Goal: Transaction & Acquisition: Purchase product/service

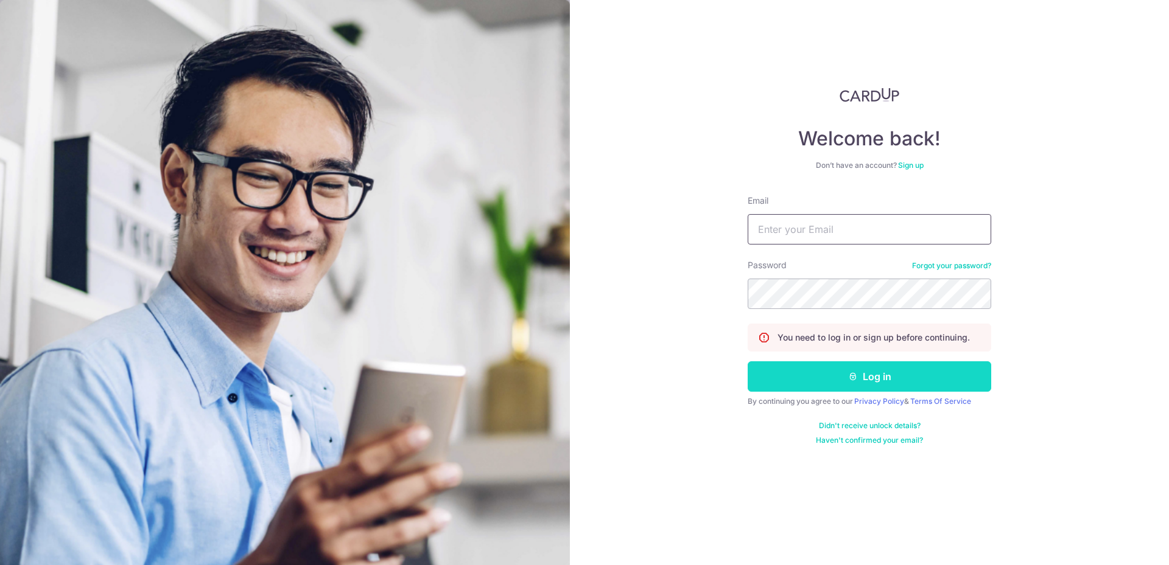
type input "[EMAIL_ADDRESS][DOMAIN_NAME]"
click at [887, 368] on button "Log in" at bounding box center [868, 377] width 243 height 30
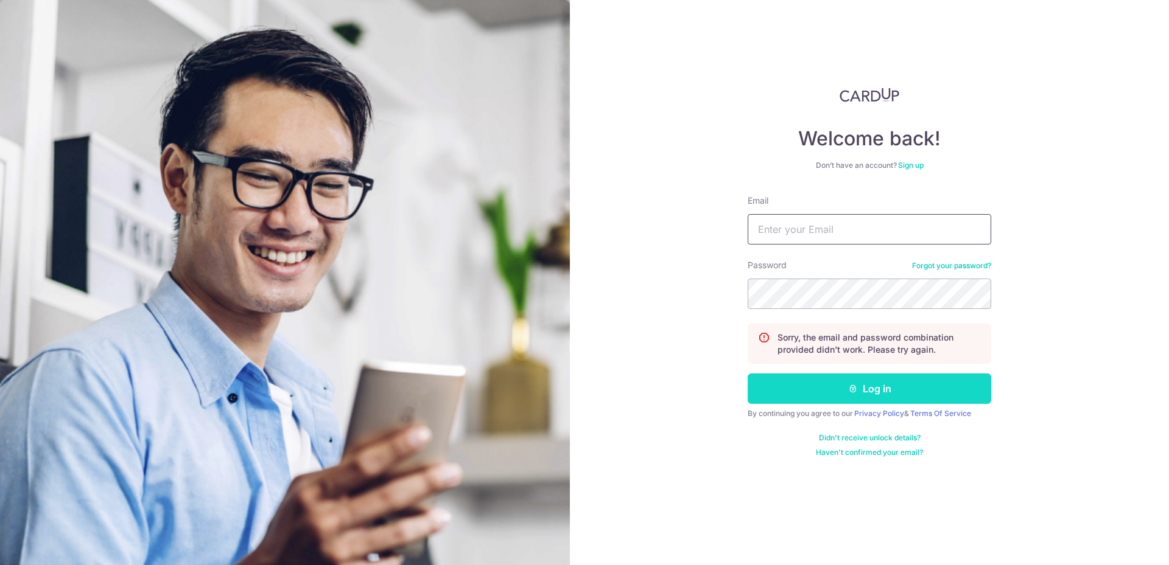
type input "[EMAIL_ADDRESS][DOMAIN_NAME]"
click at [856, 388] on icon "submit" at bounding box center [853, 389] width 10 height 10
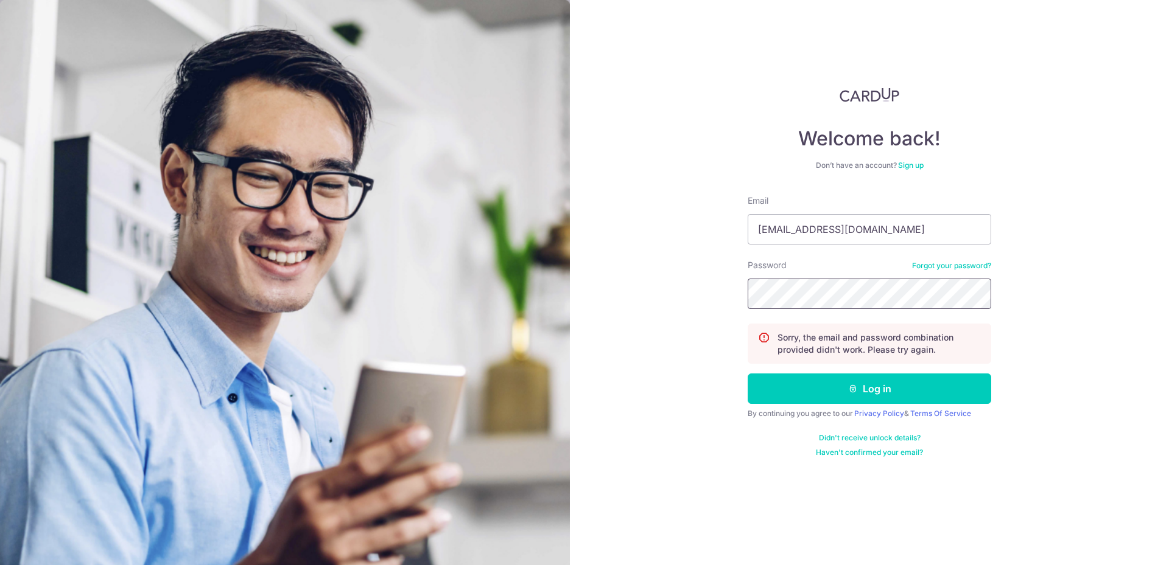
click at [747, 374] on button "Log in" at bounding box center [868, 389] width 243 height 30
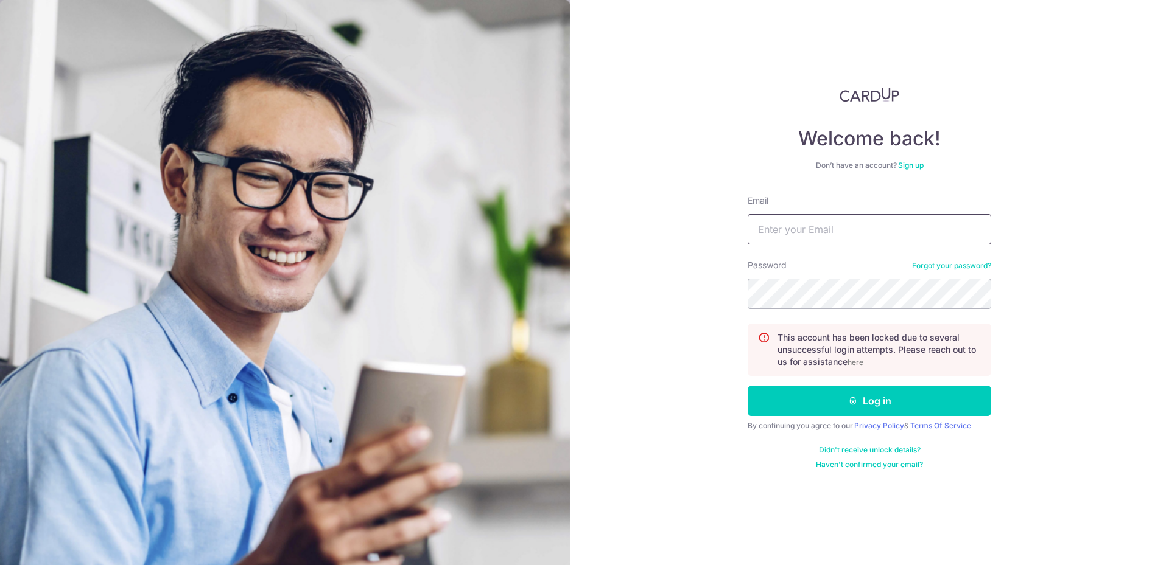
type input "[EMAIL_ADDRESS][DOMAIN_NAME]"
click at [859, 360] on u "here" at bounding box center [855, 362] width 16 height 9
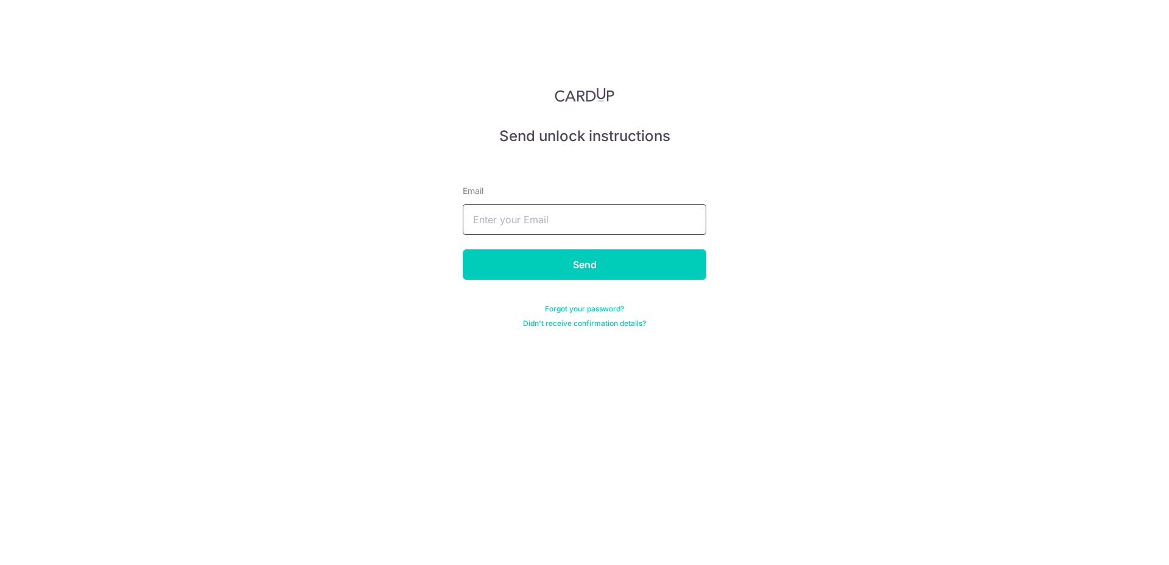
click at [538, 218] on input "text" at bounding box center [584, 220] width 243 height 30
click at [556, 222] on input "text" at bounding box center [584, 220] width 243 height 30
click at [530, 217] on input "text" at bounding box center [584, 220] width 243 height 30
type input "a"
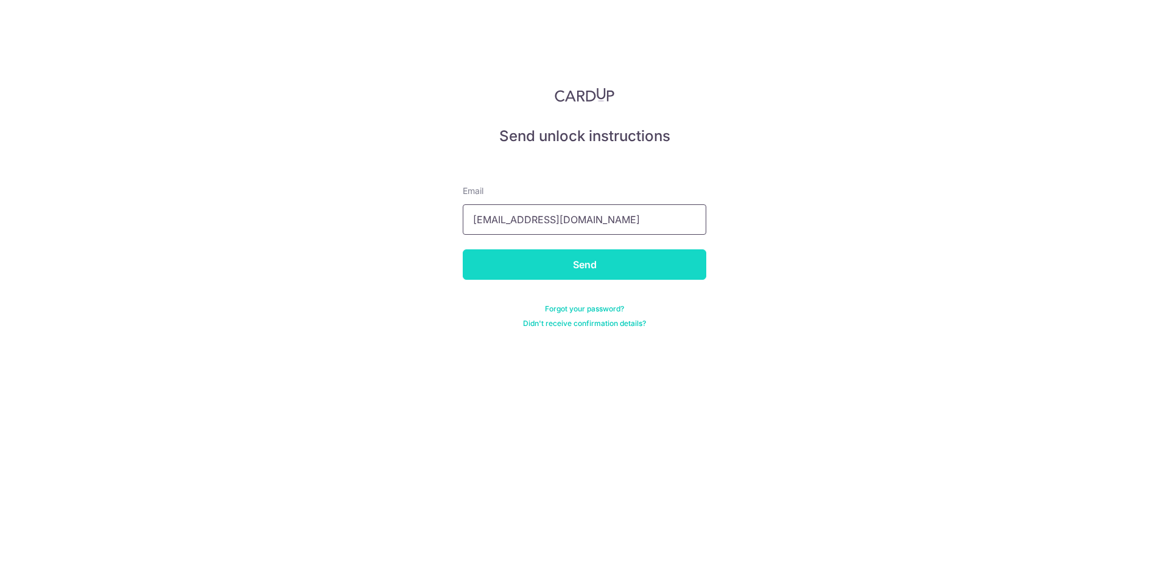
type input "seah_lahh@hotmail.com"
click at [578, 269] on input "Send" at bounding box center [584, 265] width 243 height 30
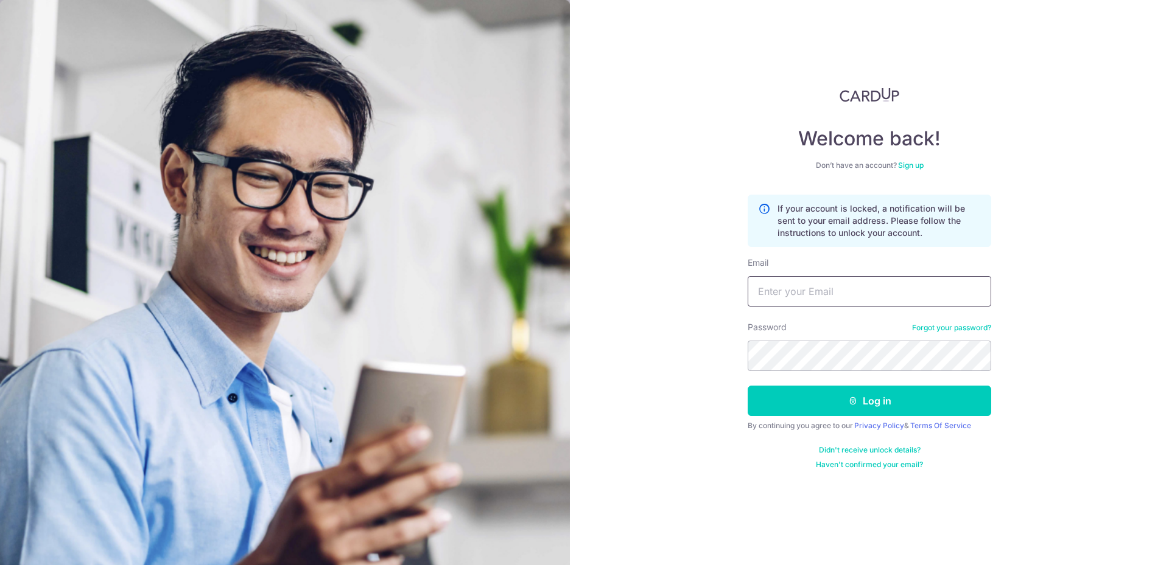
type input "[EMAIL_ADDRESS][DOMAIN_NAME]"
click at [1083, 314] on div "Welcome back! Don’t have an account? Sign up If your account is locked, a notif…" at bounding box center [869, 282] width 599 height 565
click at [855, 449] on link "Didn't receive unlock details?" at bounding box center [870, 451] width 102 height 10
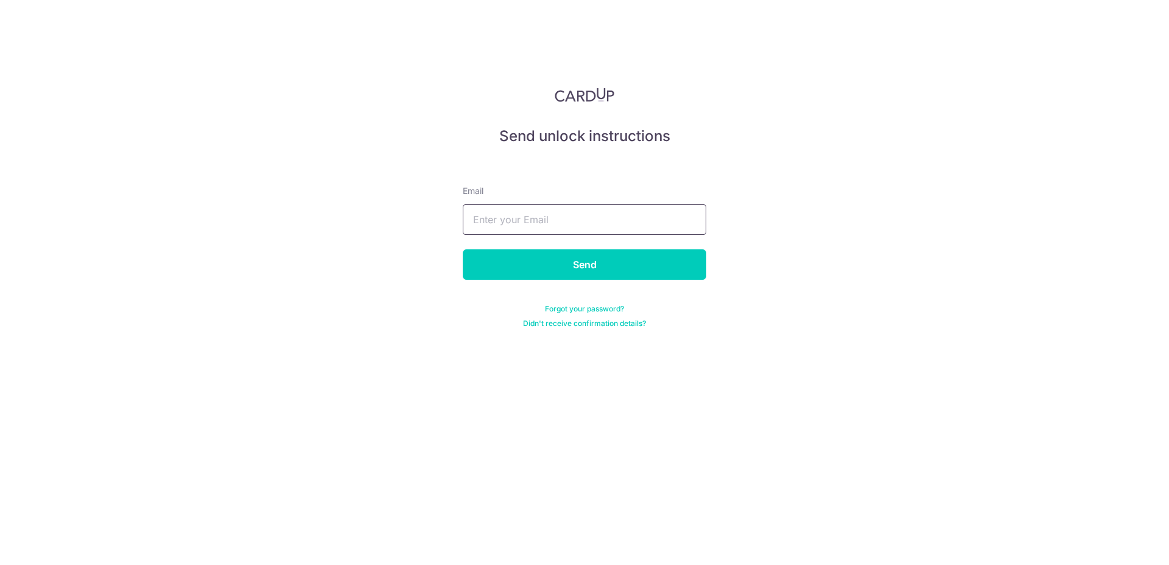
click at [543, 219] on input "text" at bounding box center [584, 220] width 243 height 30
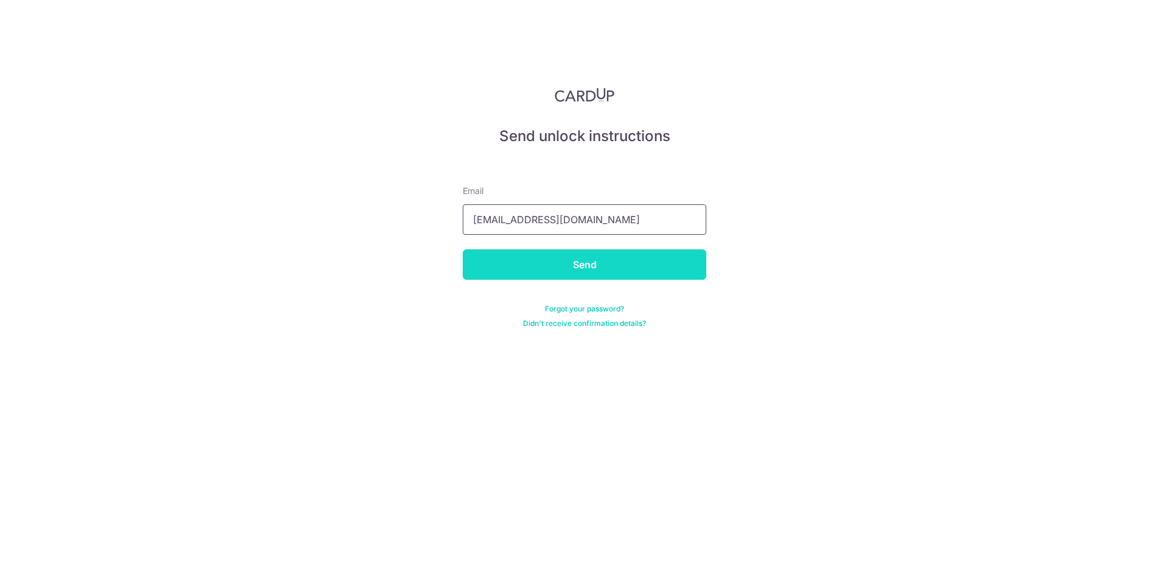
type input "[EMAIL_ADDRESS][DOMAIN_NAME]"
click at [642, 260] on input "Send" at bounding box center [584, 265] width 243 height 30
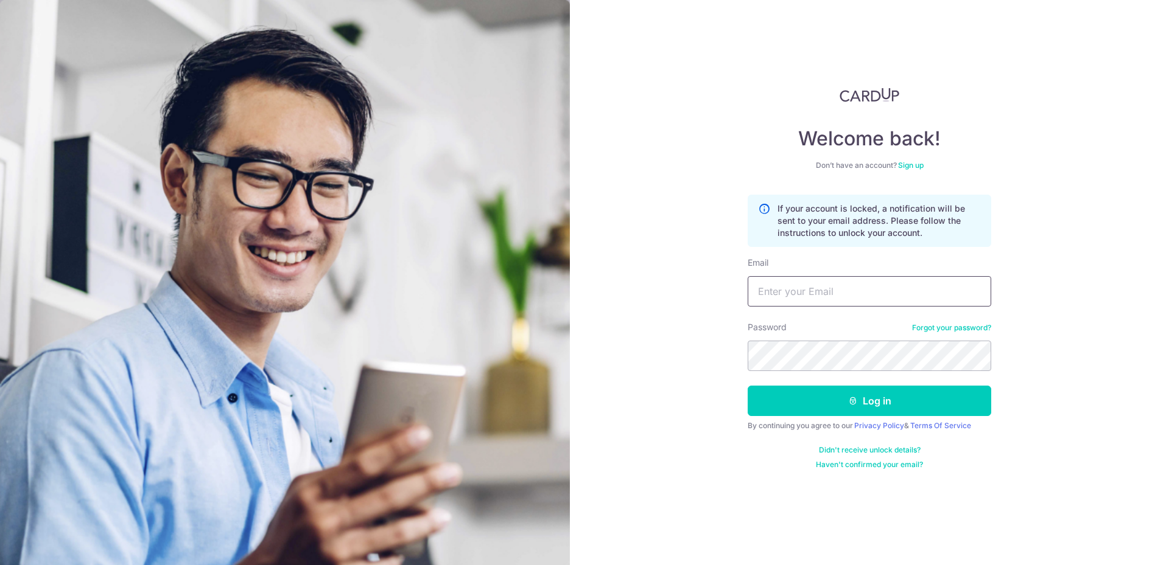
type input "[EMAIL_ADDRESS][DOMAIN_NAME]"
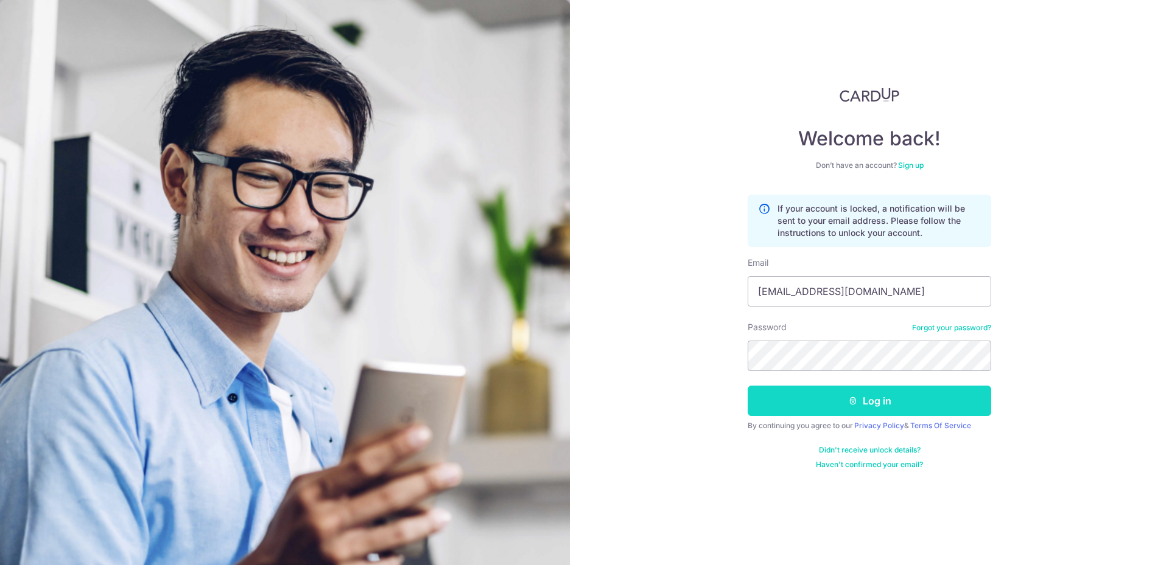
click at [911, 404] on button "Log in" at bounding box center [868, 401] width 243 height 30
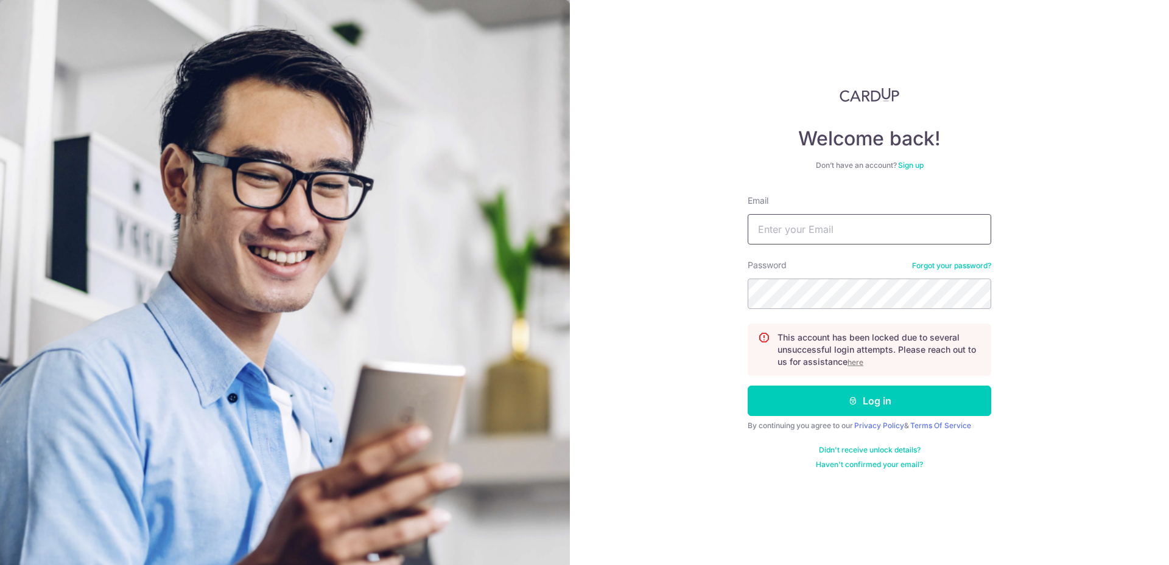
type input "[EMAIL_ADDRESS][DOMAIN_NAME]"
click at [855, 363] on u "here" at bounding box center [855, 362] width 16 height 9
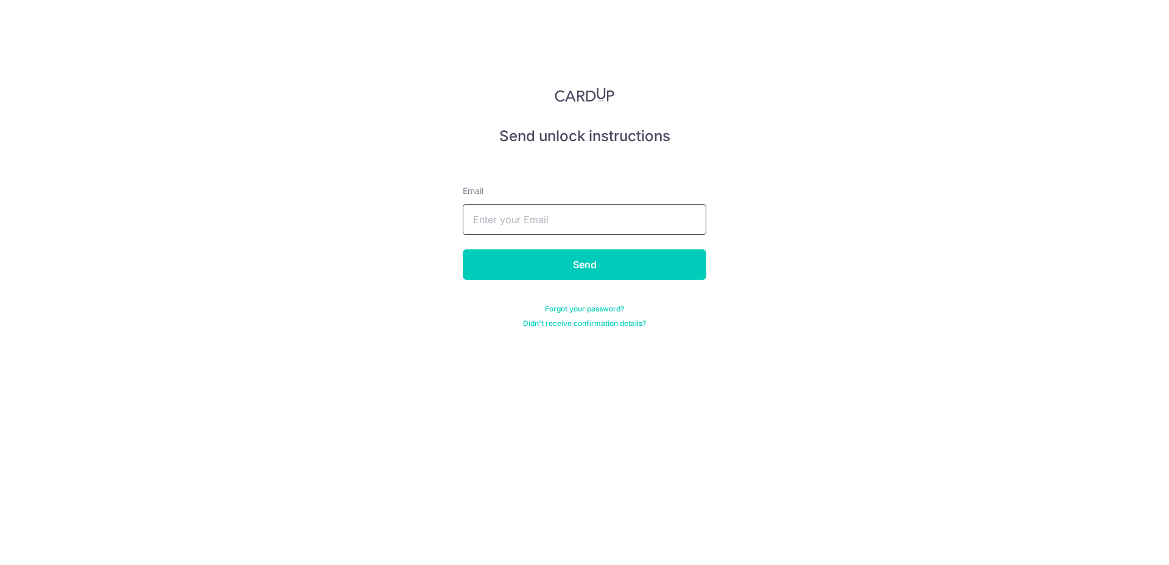
click at [540, 220] on input "text" at bounding box center [584, 220] width 243 height 30
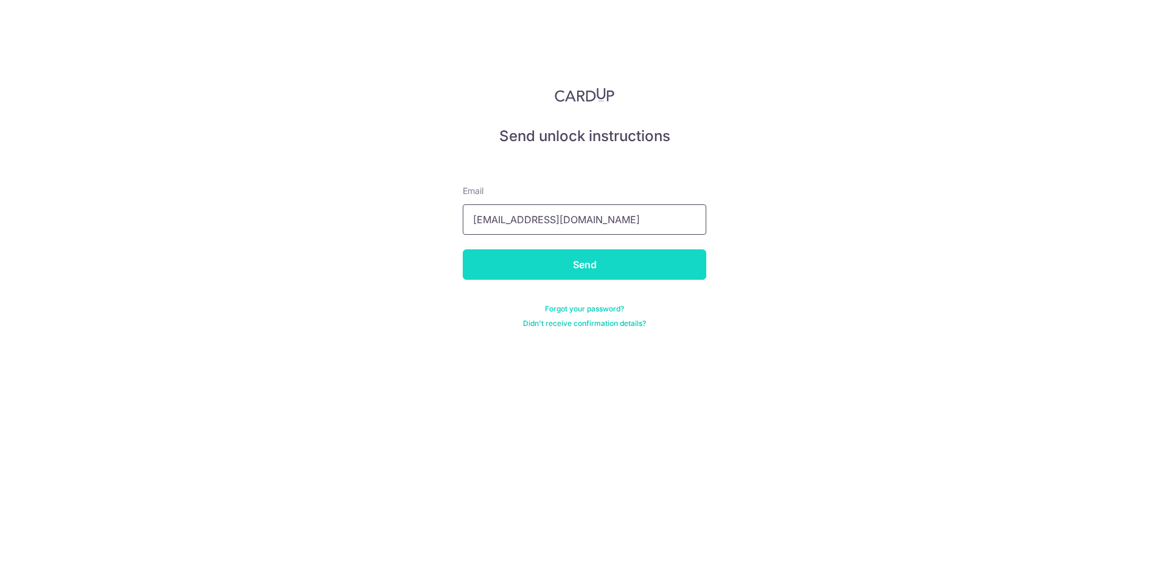
type input "[EMAIL_ADDRESS][DOMAIN_NAME]"
click at [575, 253] on input "Send" at bounding box center [584, 265] width 243 height 30
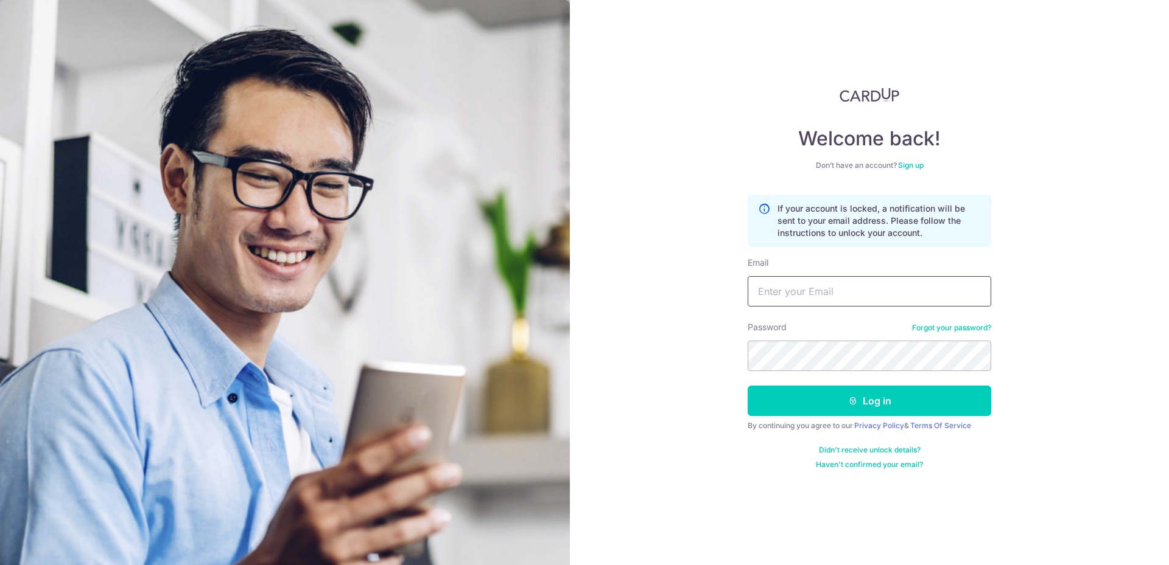
type input "[EMAIL_ADDRESS][DOMAIN_NAME]"
click at [513, 311] on section "Welcome back! Don’t have an account? Sign up If your account is locked, a notif…" at bounding box center [584, 282] width 1169 height 565
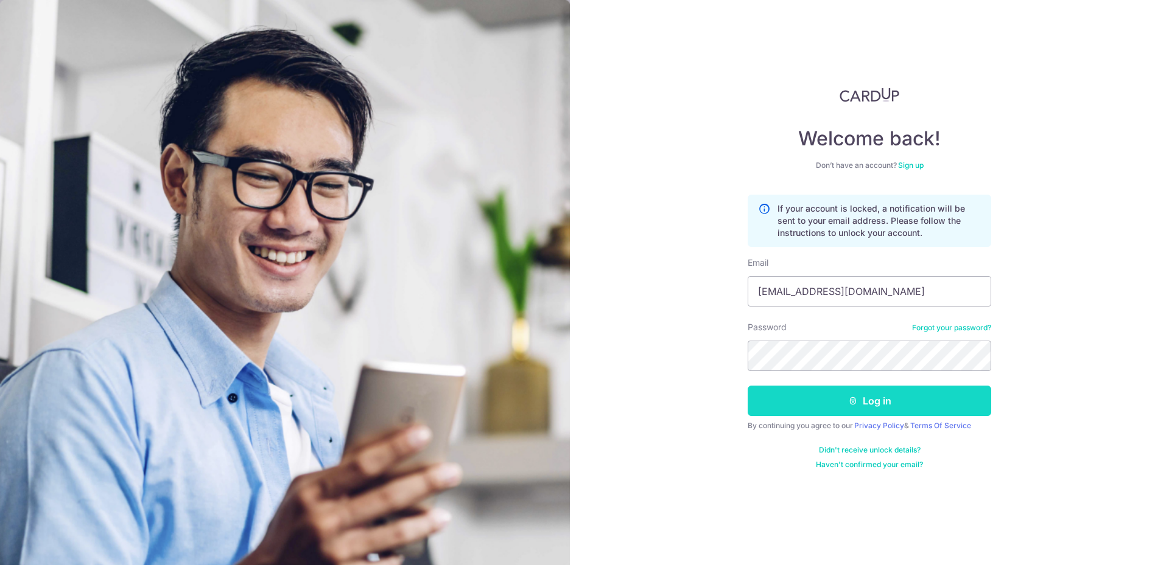
click at [890, 404] on button "Log in" at bounding box center [868, 401] width 243 height 30
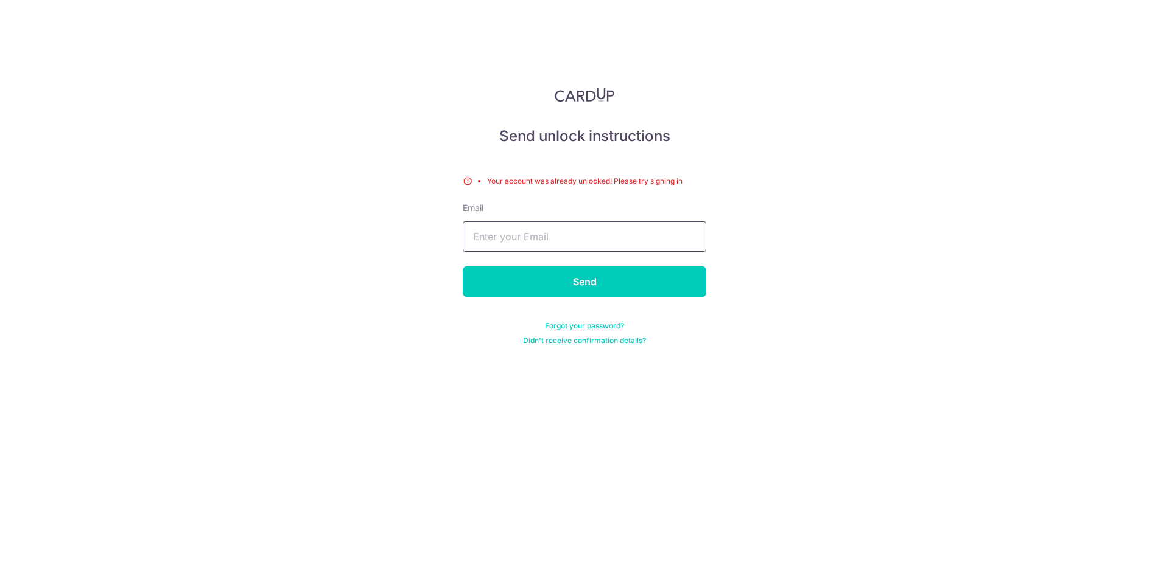
click at [548, 233] on input "text" at bounding box center [584, 237] width 243 height 30
click at [550, 238] on input "text" at bounding box center [584, 237] width 243 height 30
type input "aj_seag"
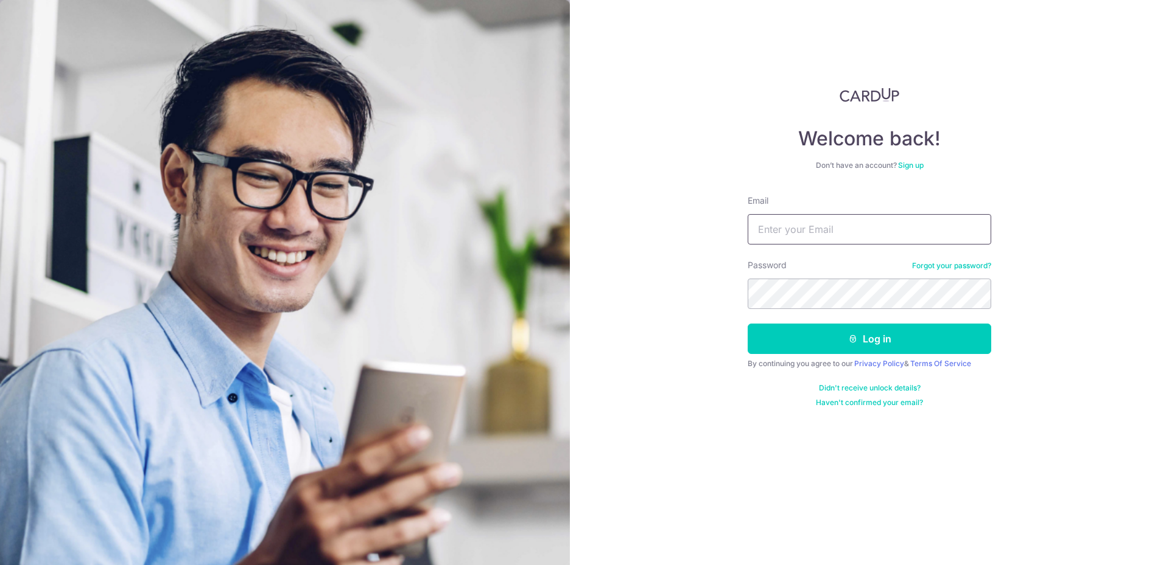
type input "[EMAIL_ADDRESS][DOMAIN_NAME]"
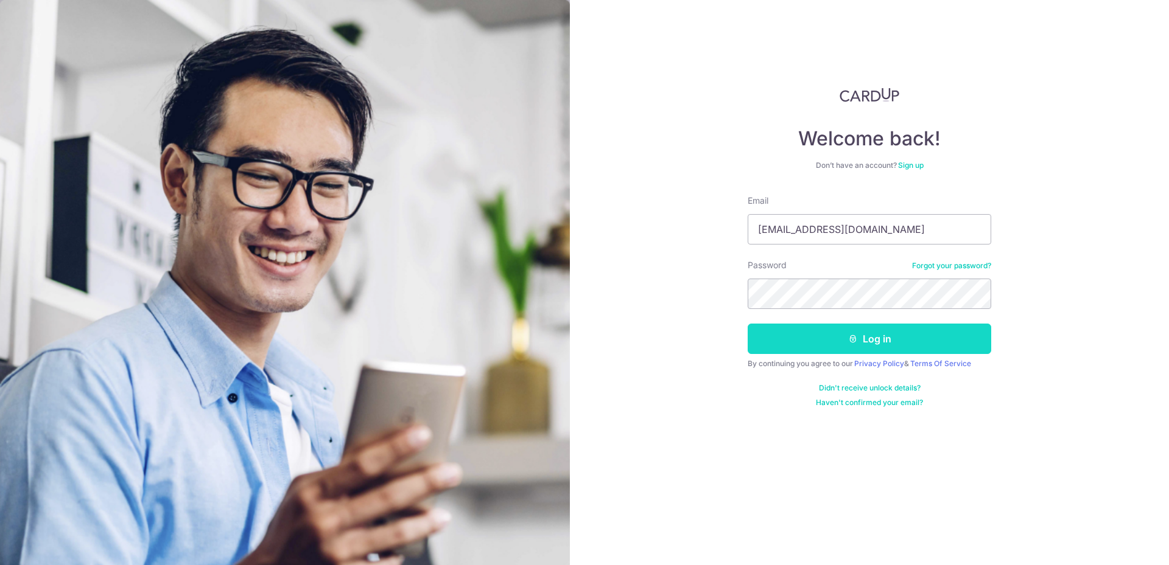
click at [891, 330] on button "Log in" at bounding box center [868, 339] width 243 height 30
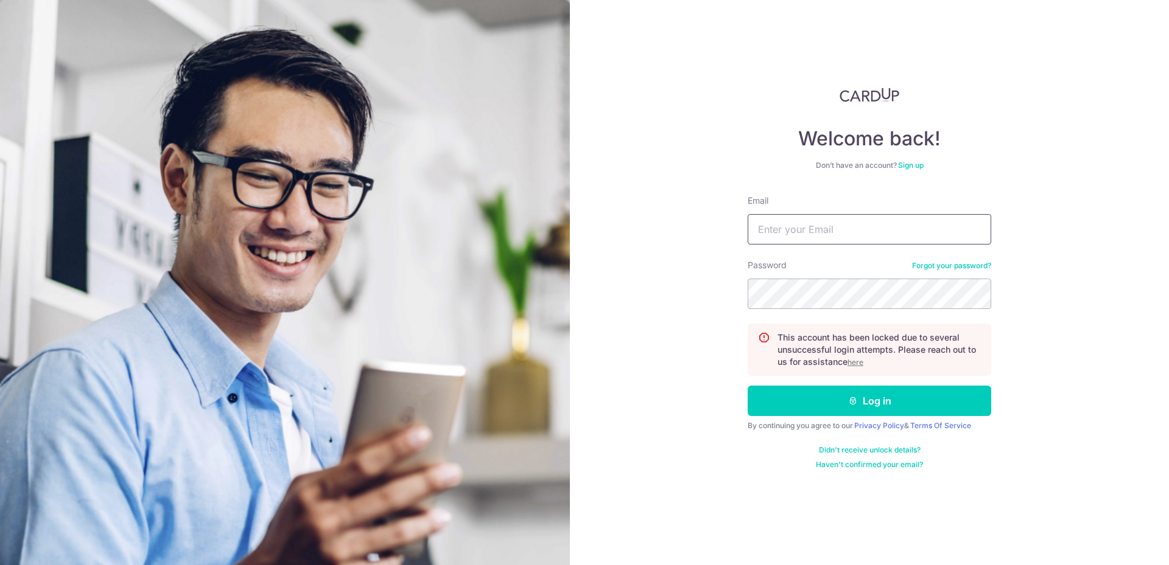
type input "[EMAIL_ADDRESS][DOMAIN_NAME]"
click at [854, 363] on u "here" at bounding box center [855, 362] width 16 height 9
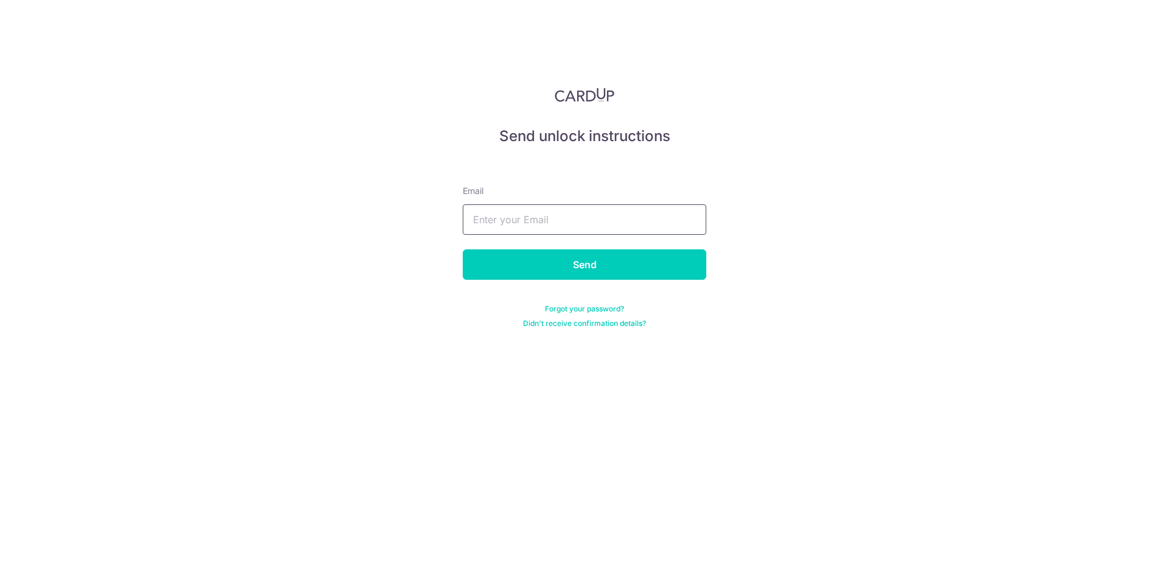
click at [583, 228] on input "text" at bounding box center [584, 220] width 243 height 30
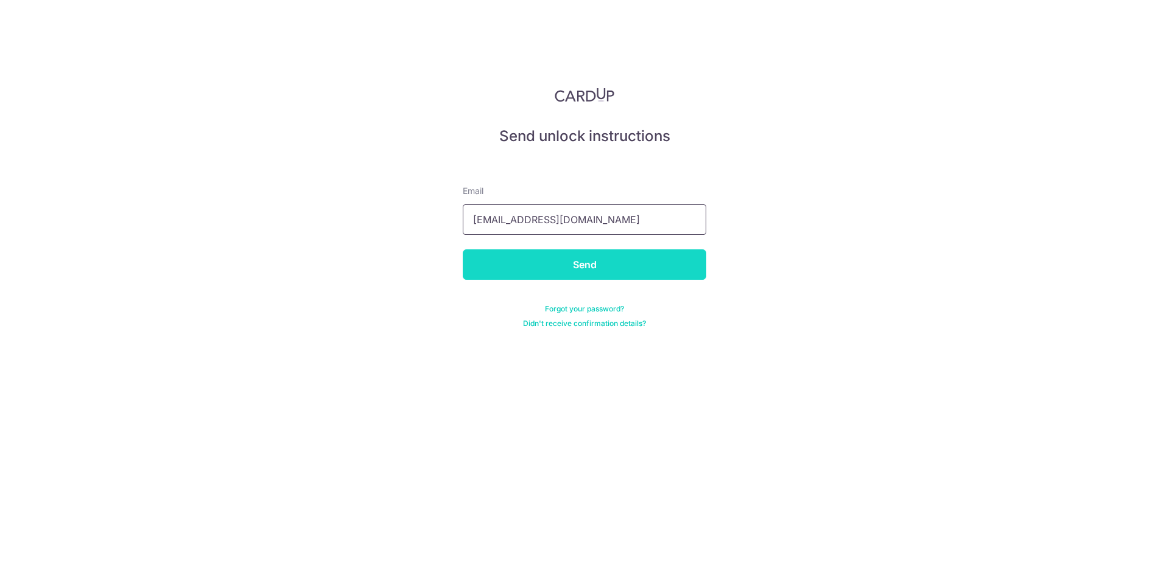
type input "[EMAIL_ADDRESS][DOMAIN_NAME]"
click at [578, 263] on input "Send" at bounding box center [584, 265] width 243 height 30
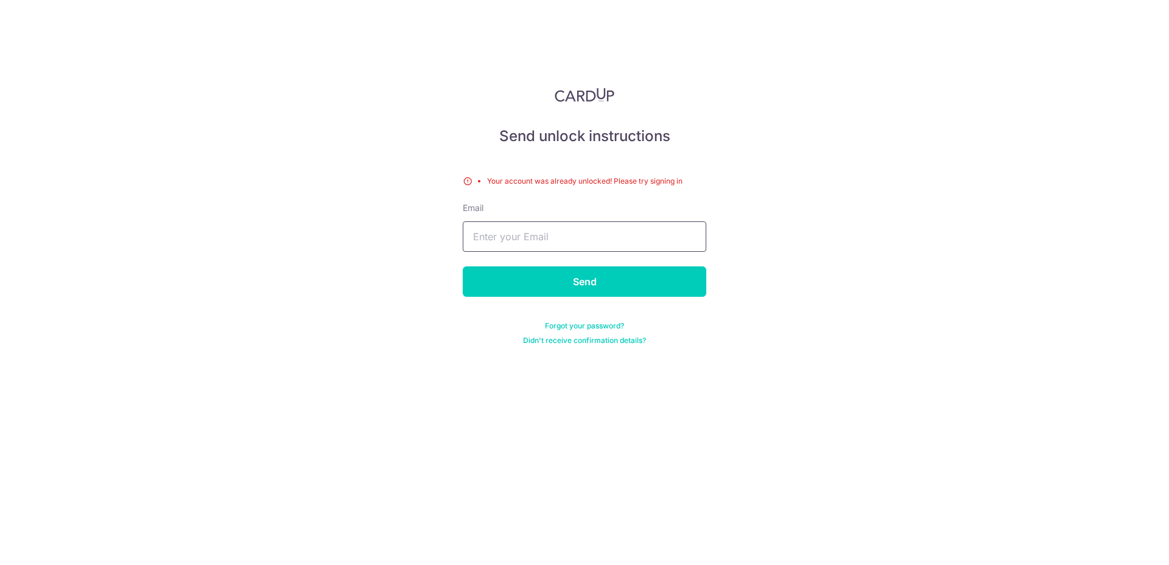
click at [581, 237] on input "text" at bounding box center [584, 237] width 243 height 30
click at [576, 236] on input "text" at bounding box center [584, 237] width 243 height 30
type input "[EMAIL_ADDRESS][DOMAIN_NAME]"
click at [578, 265] on form "Your account was already unlocked! Please try signing in Email [EMAIL_ADDRESS][…" at bounding box center [584, 251] width 243 height 190
click at [576, 276] on input "Send" at bounding box center [584, 282] width 243 height 30
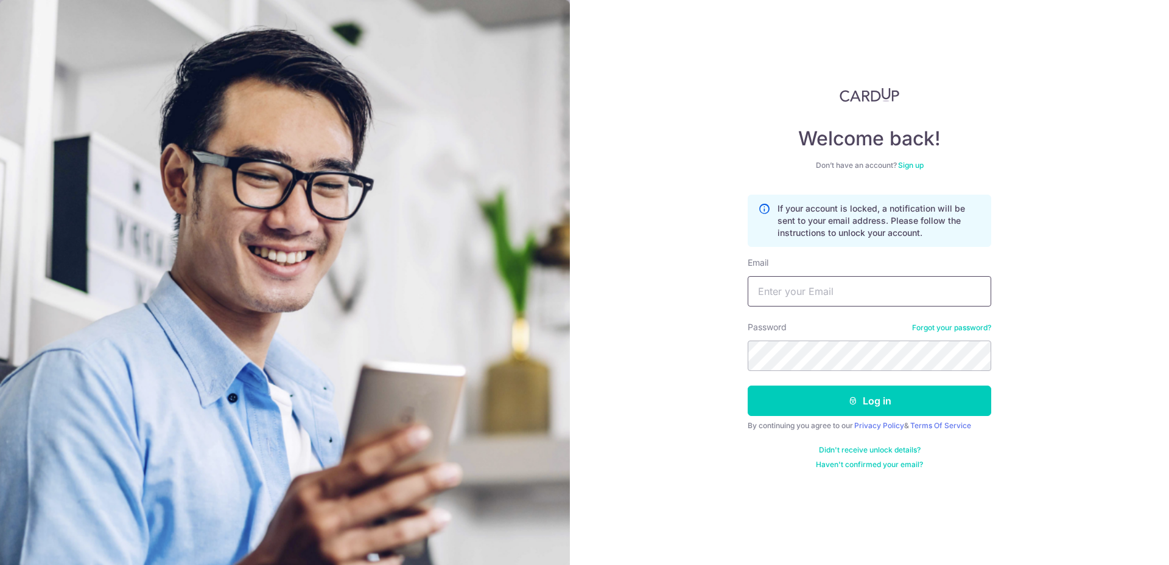
type input "[EMAIL_ADDRESS][DOMAIN_NAME]"
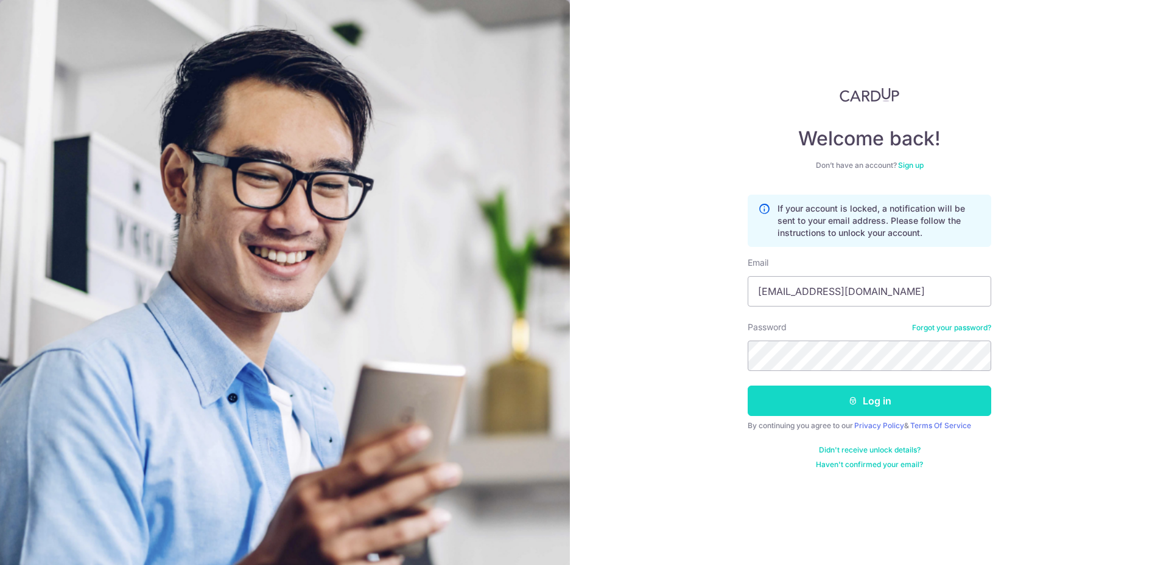
click at [864, 401] on button "Log in" at bounding box center [868, 401] width 243 height 30
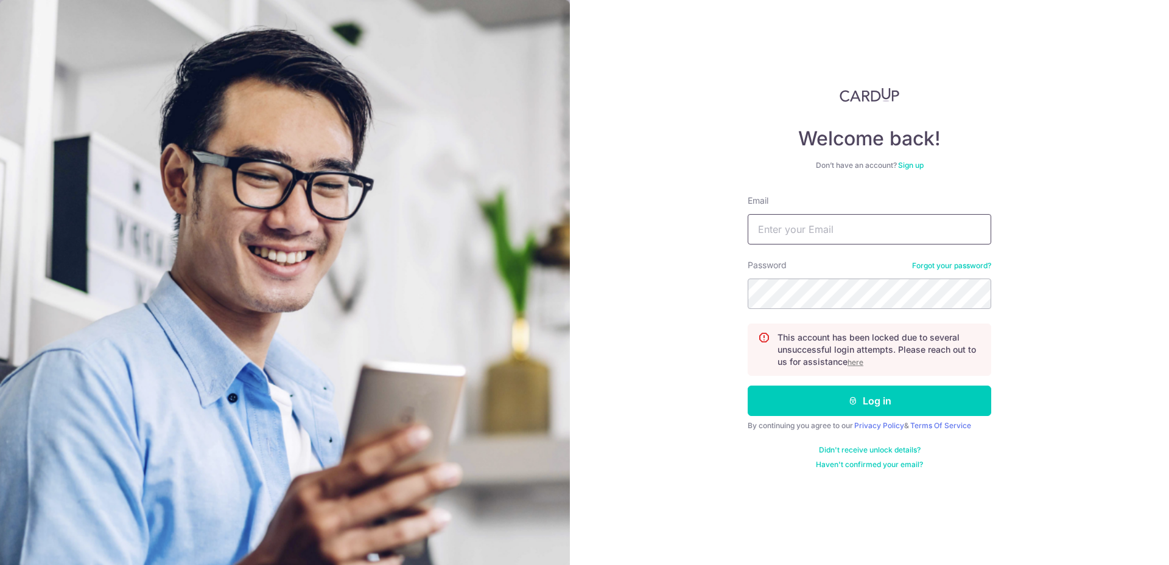
type input "[EMAIL_ADDRESS][DOMAIN_NAME]"
click at [663, 312] on div "Welcome back! Don’t have an account? Sign up Email [EMAIL_ADDRESS][DOMAIN_NAME]…" at bounding box center [869, 282] width 599 height 565
click at [594, 259] on div "Welcome back! Don’t have an account? Sign up Email [EMAIL_ADDRESS][DOMAIN_NAME]…" at bounding box center [869, 282] width 599 height 565
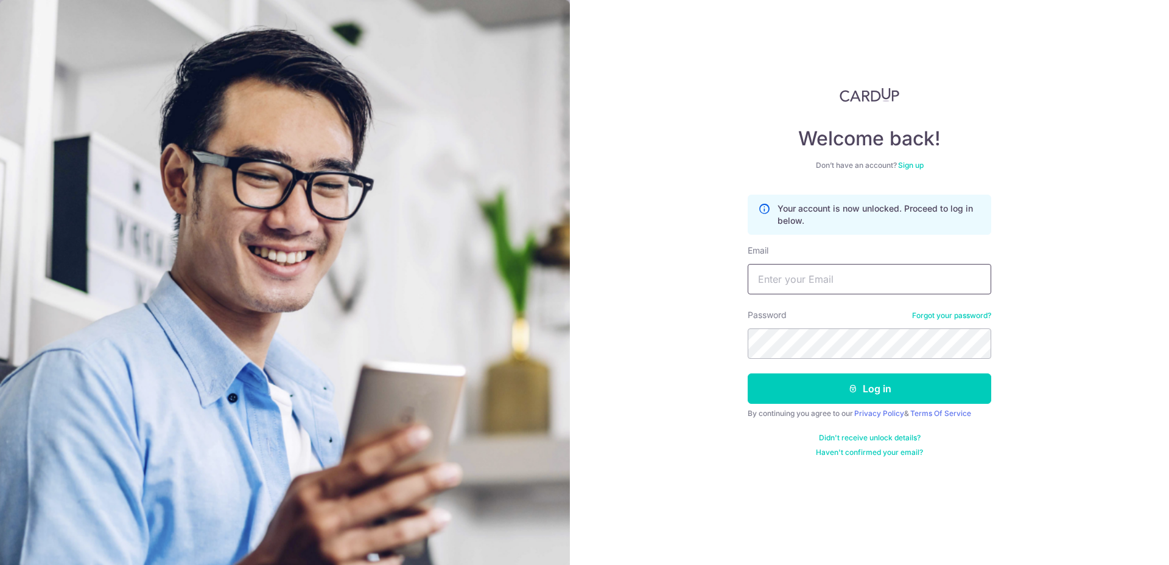
type input "[EMAIL_ADDRESS][DOMAIN_NAME]"
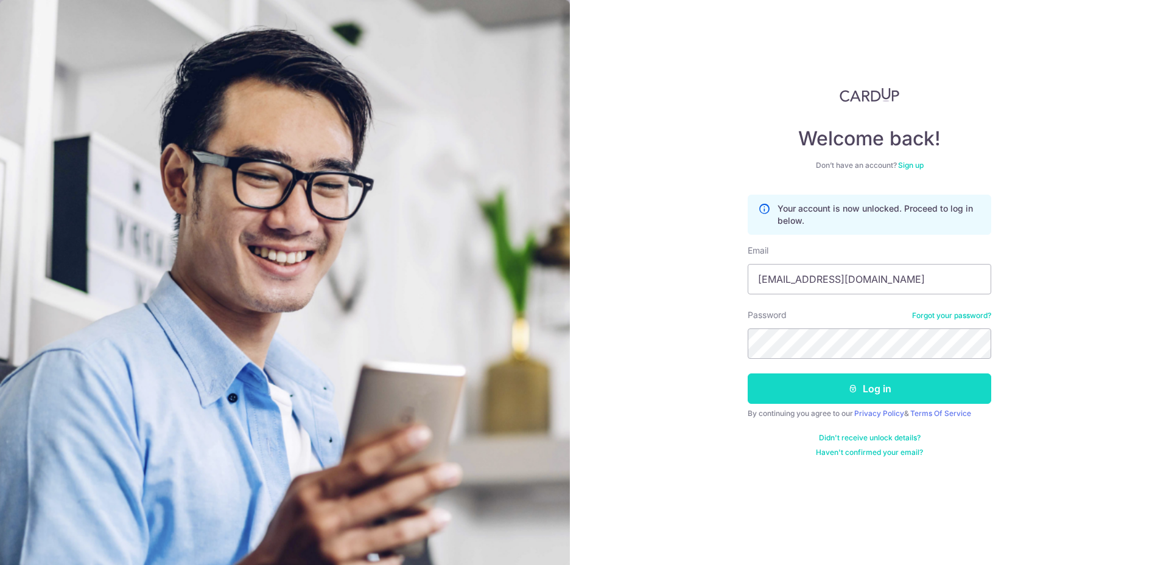
click at [867, 384] on button "Log in" at bounding box center [868, 389] width 243 height 30
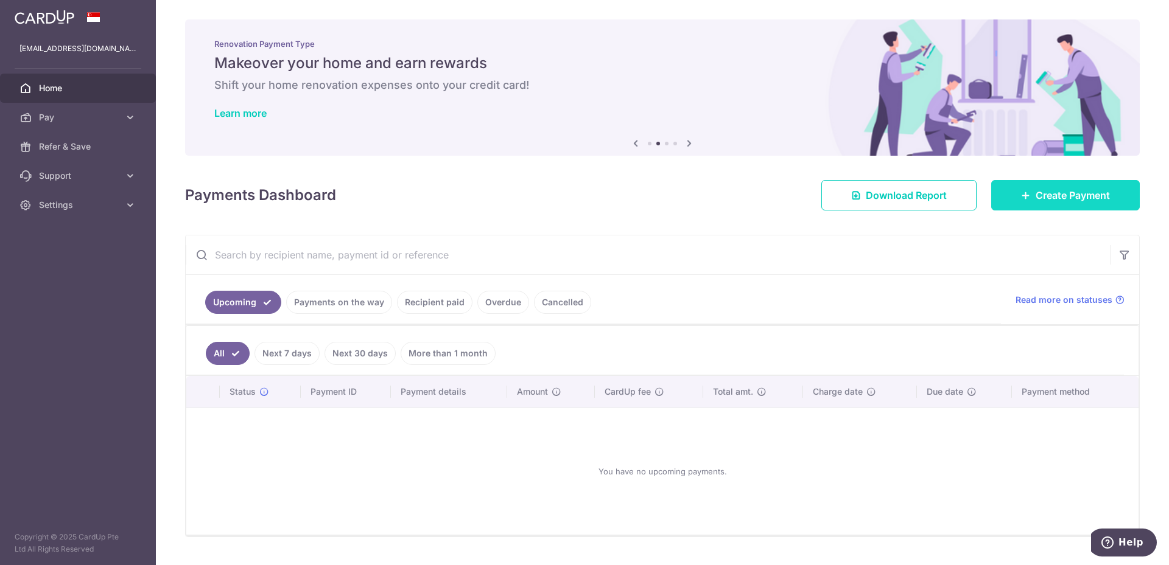
click at [1035, 200] on span "Create Payment" at bounding box center [1072, 195] width 74 height 15
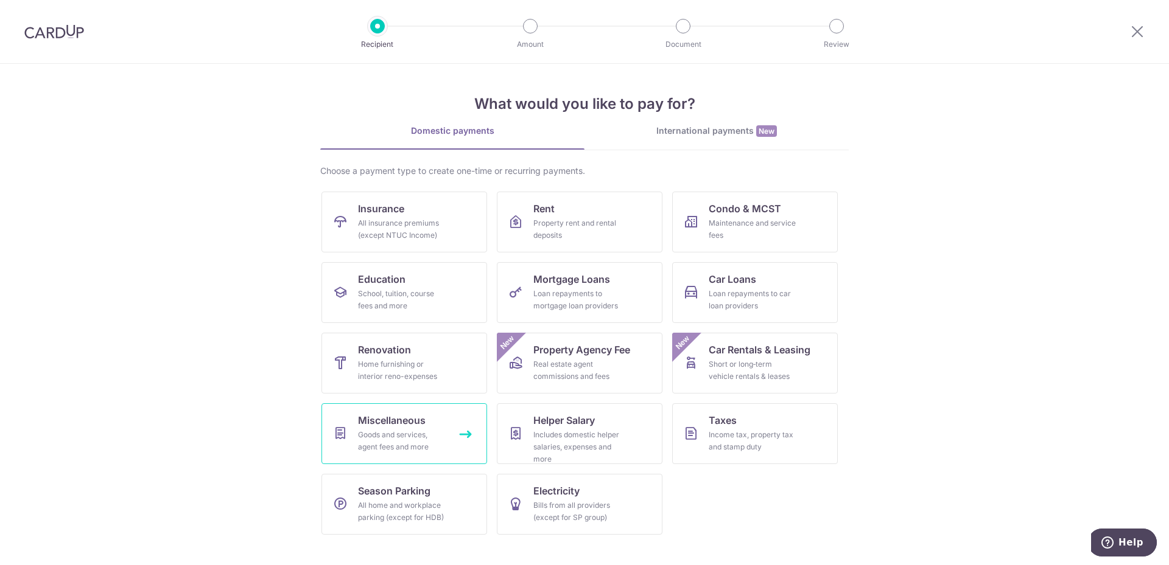
click at [411, 426] on span "Miscellaneous" at bounding box center [392, 420] width 68 height 15
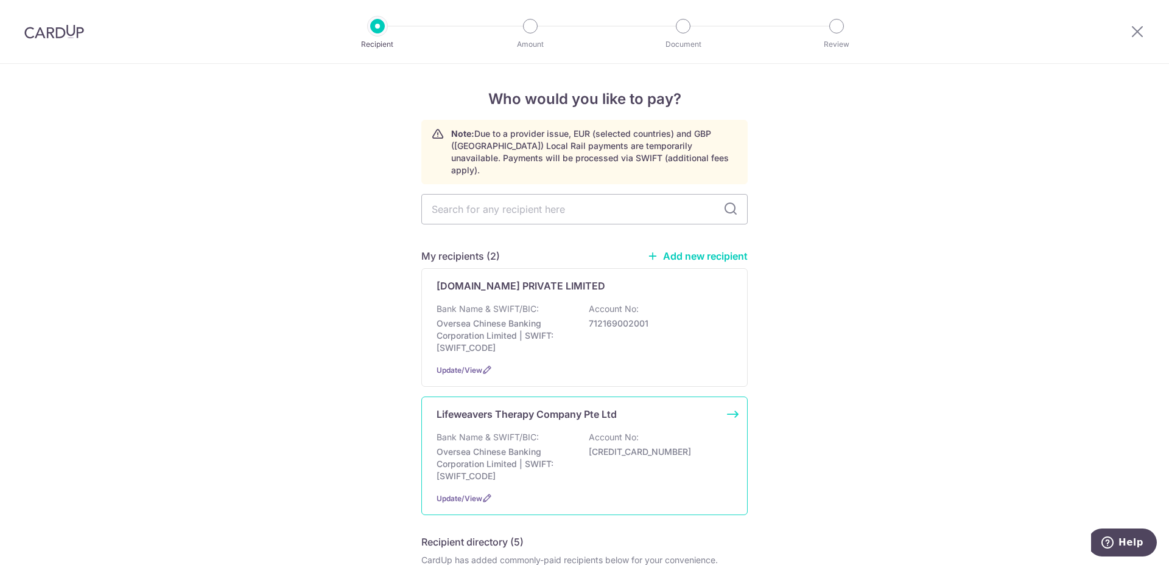
click at [516, 411] on div "Lifeweavers Therapy Company Pte Ltd Bank Name & SWIFT/BIC: Oversea Chinese Bank…" at bounding box center [584, 456] width 326 height 119
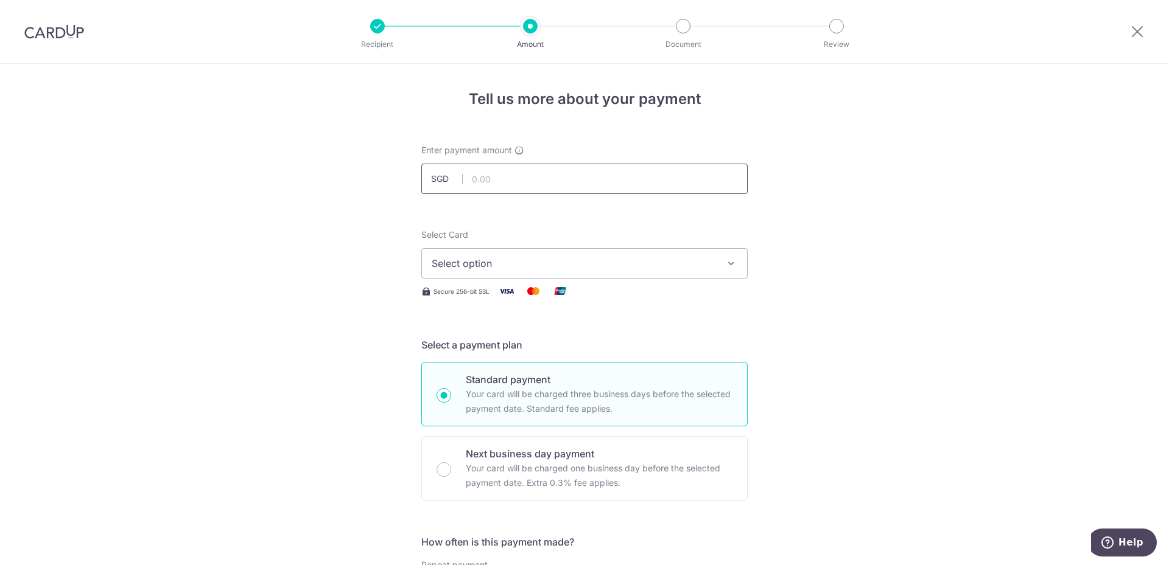
click at [498, 177] on input "text" at bounding box center [584, 179] width 326 height 30
type input "2,450.00"
click at [530, 266] on span "Select option" at bounding box center [574, 263] width 284 height 15
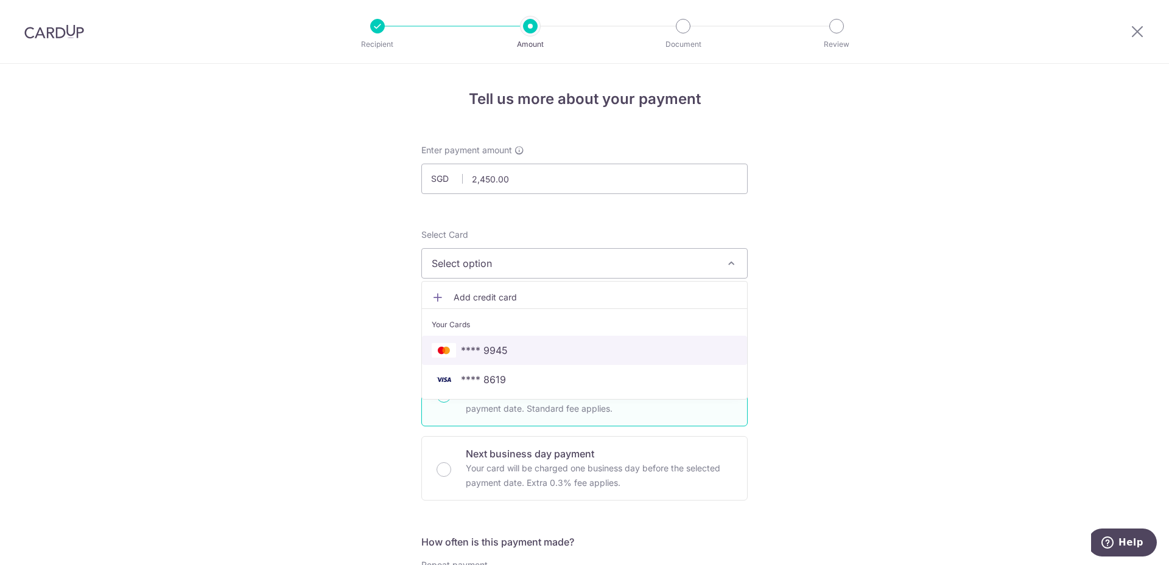
click at [549, 349] on span "**** 9945" at bounding box center [585, 350] width 306 height 15
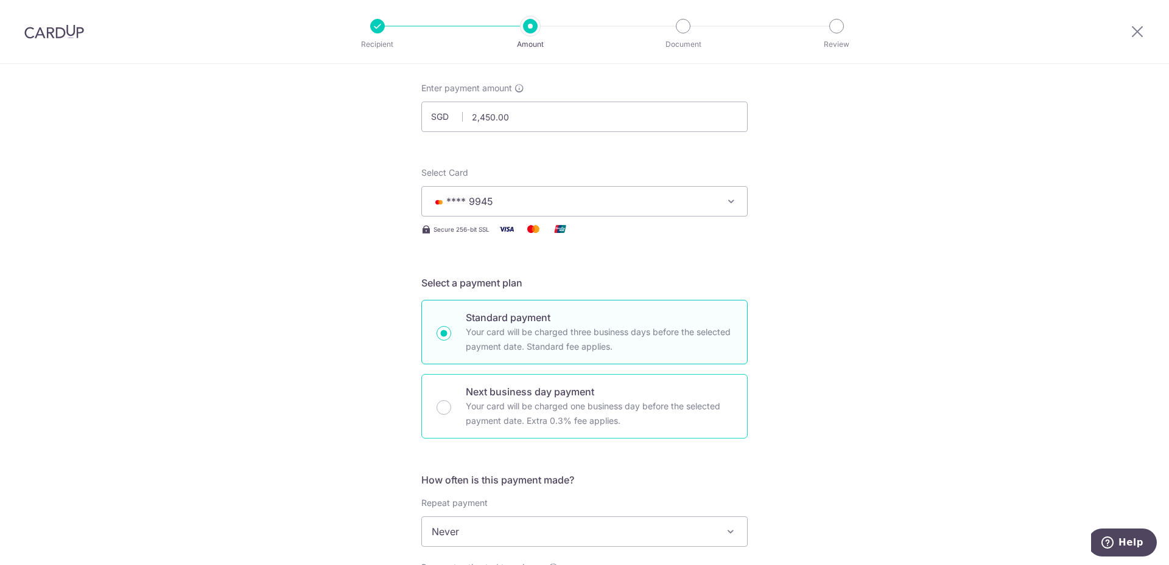
scroll to position [183, 0]
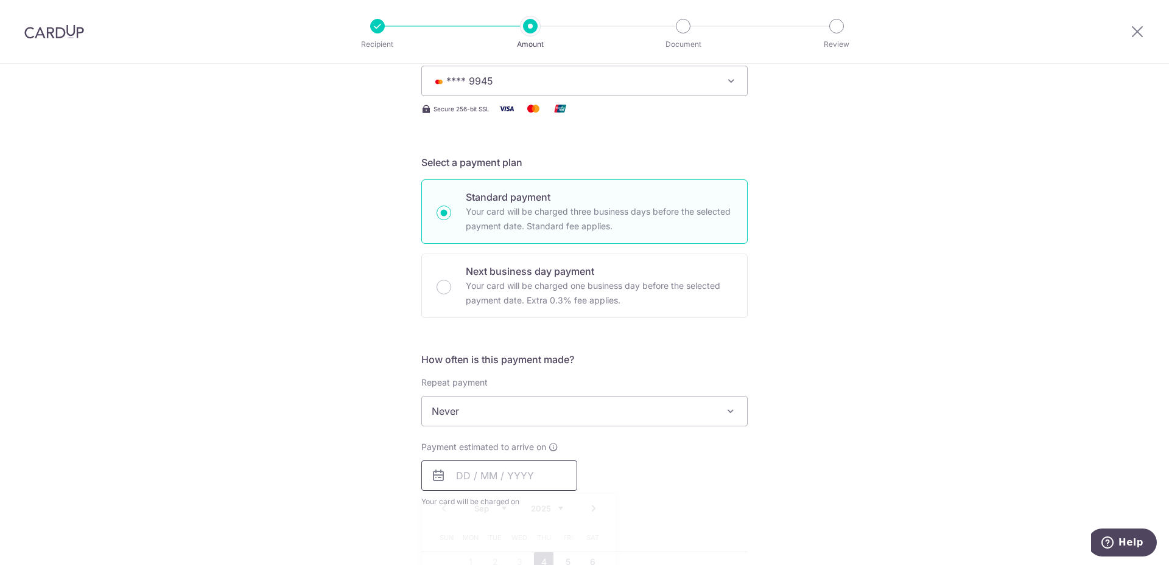
click at [503, 477] on input "text" at bounding box center [499, 476] width 156 height 30
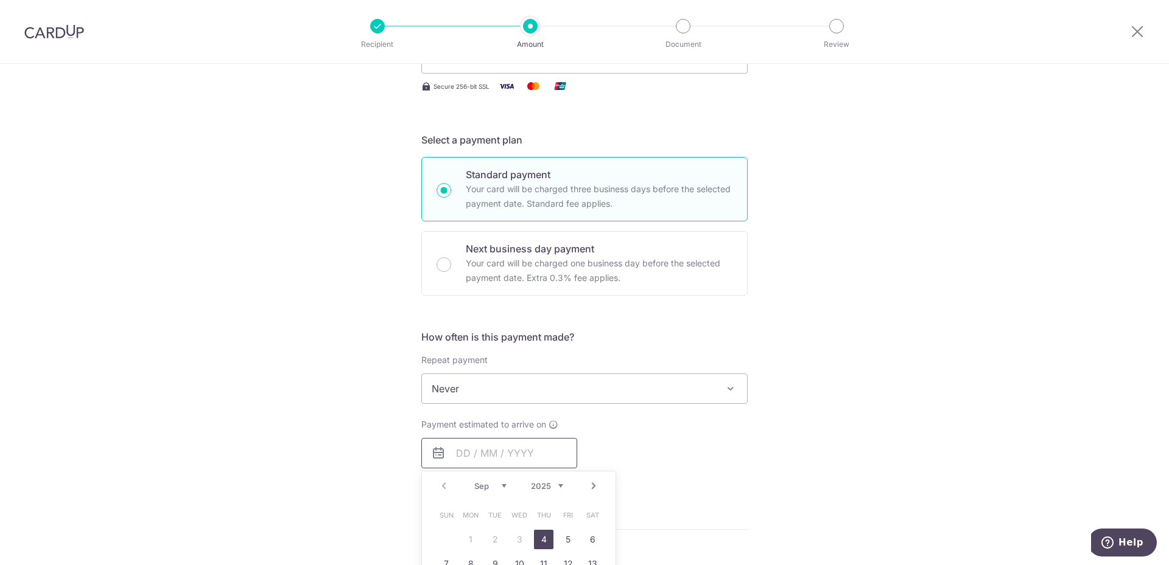
scroll to position [243, 0]
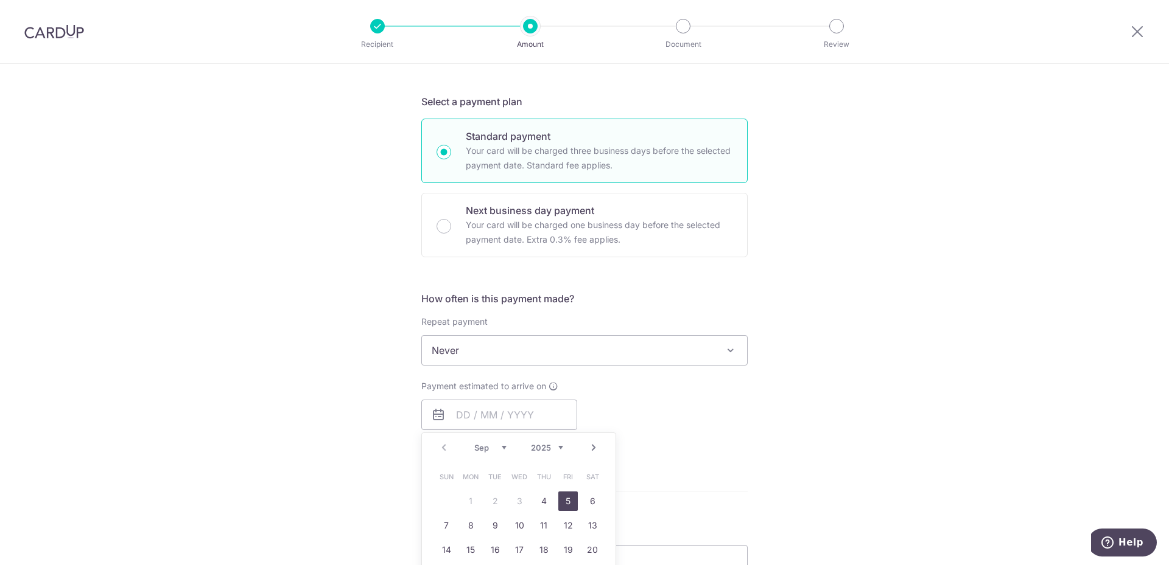
click at [562, 499] on link "5" at bounding box center [567, 501] width 19 height 19
type input "[DATE]"
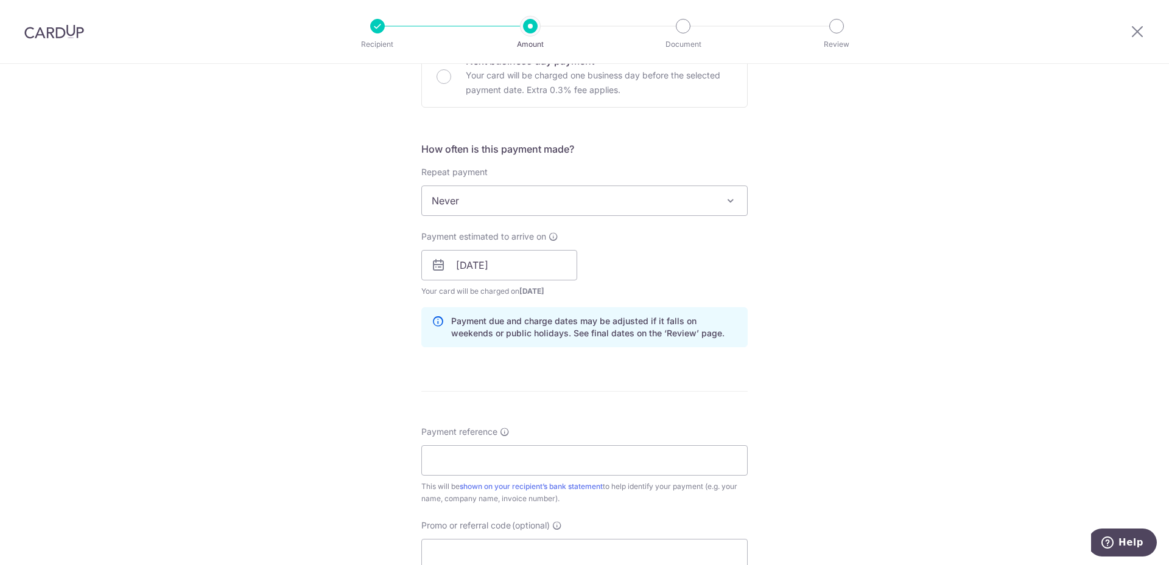
scroll to position [426, 0]
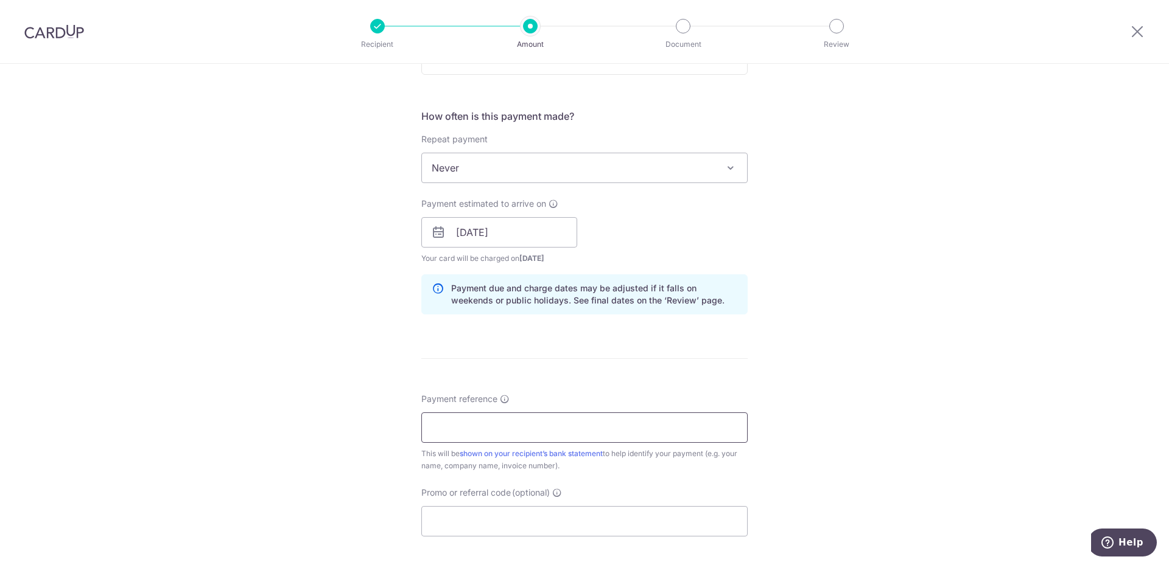
click at [478, 435] on input "Payment reference" at bounding box center [584, 428] width 326 height 30
type input "off225"
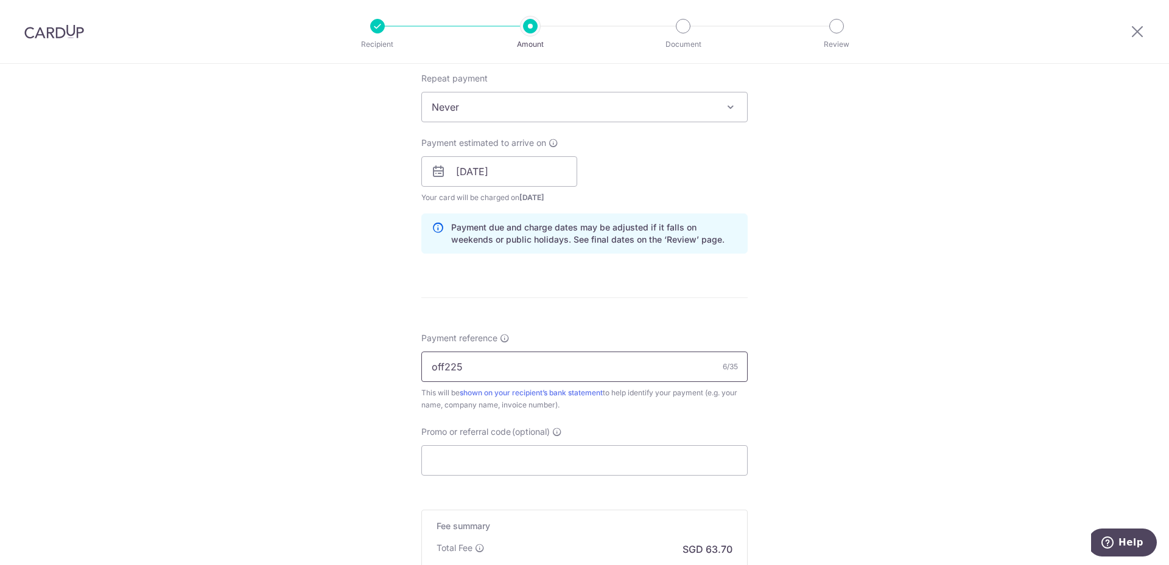
drag, startPoint x: 475, startPoint y: 363, endPoint x: 327, endPoint y: 353, distance: 148.3
click at [327, 353] on div "Tell us more about your payment Enter payment amount SGD 2,450.00 2450.00 Selec…" at bounding box center [584, 152] width 1169 height 1151
click at [495, 467] on input "Promo or referral code (optional)" at bounding box center [584, 461] width 326 height 30
paste input "off225"
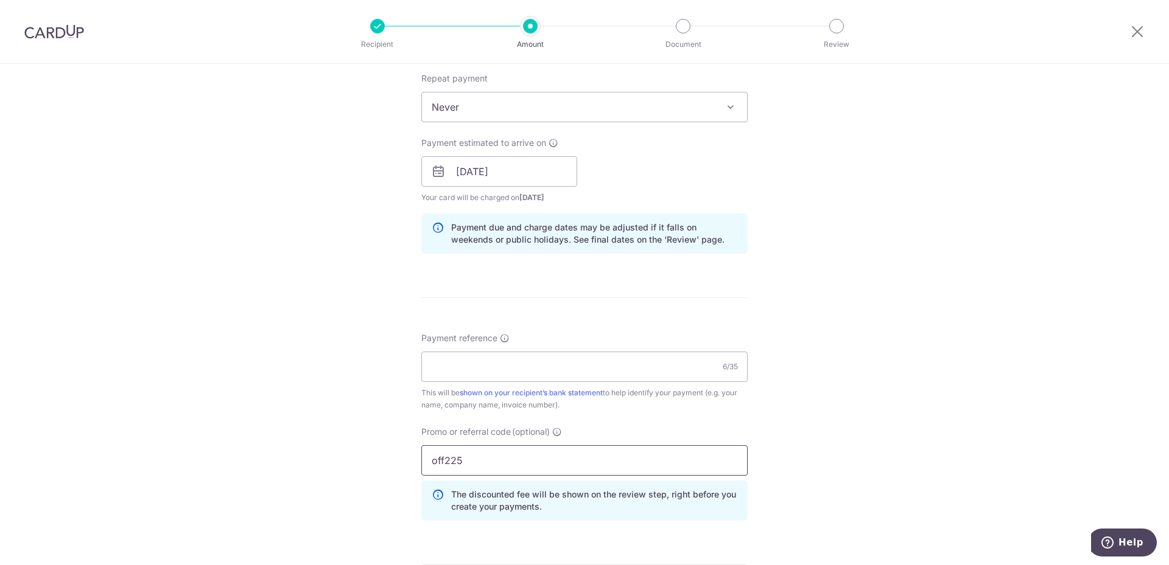
type input "off225"
click at [486, 363] on input "Payment reference" at bounding box center [584, 367] width 326 height 30
paste input "250825002"
paste input "250830001"
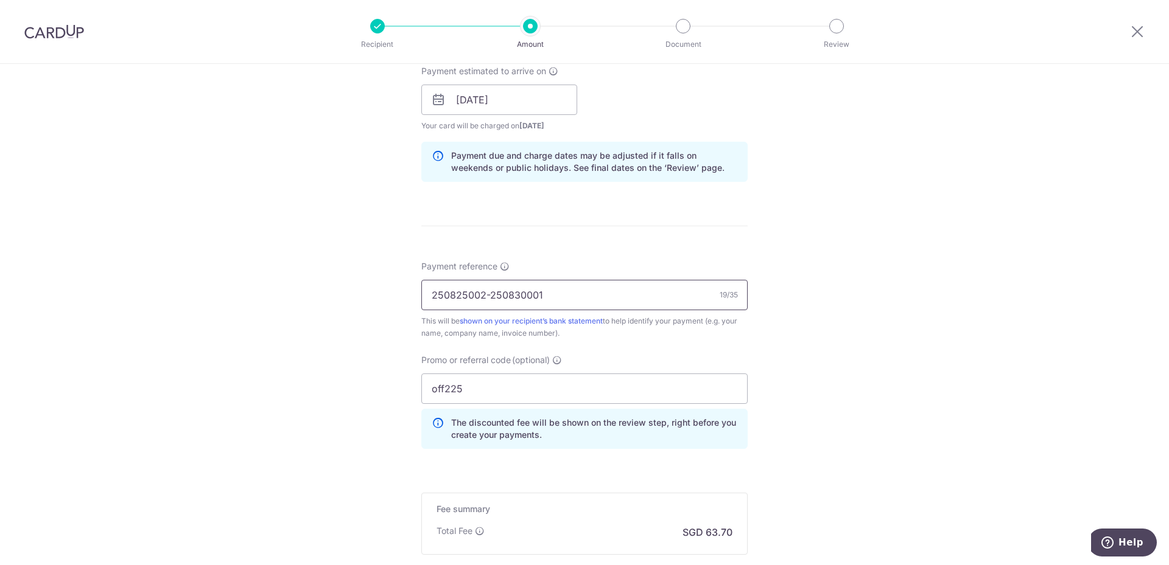
scroll to position [670, 0]
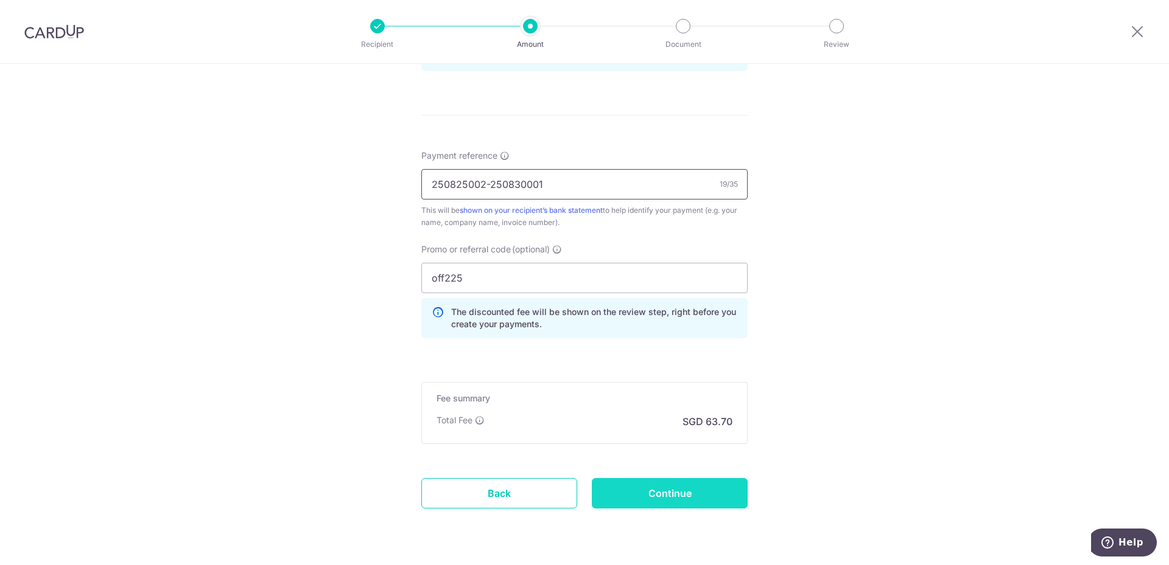
type input "250825002-250830001"
click at [660, 489] on input "Continue" at bounding box center [670, 493] width 156 height 30
type input "Create Schedule"
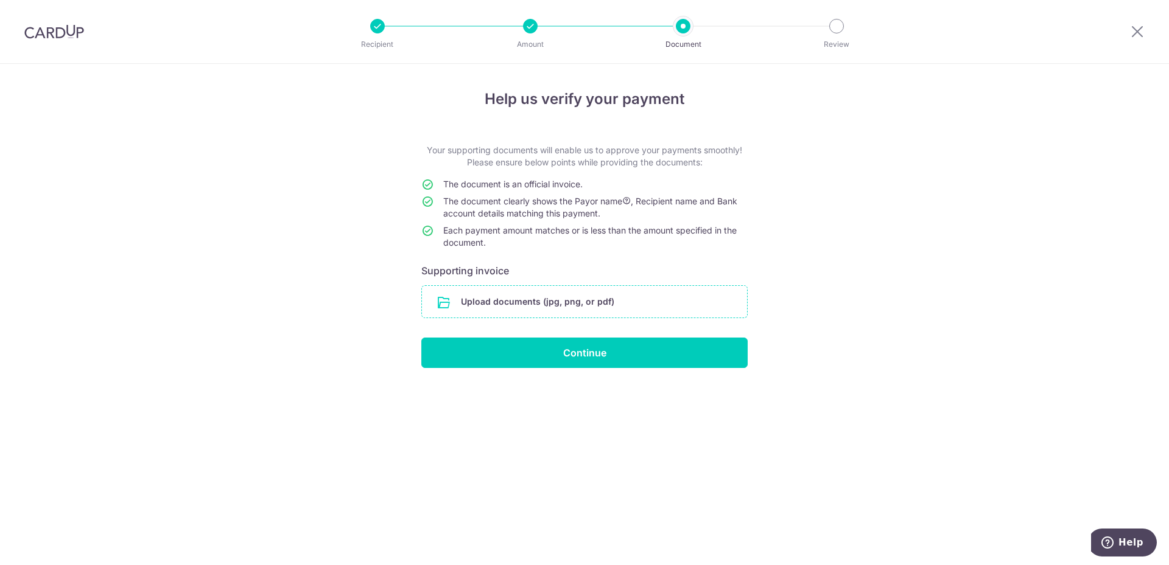
click at [607, 309] on input "file" at bounding box center [584, 302] width 325 height 32
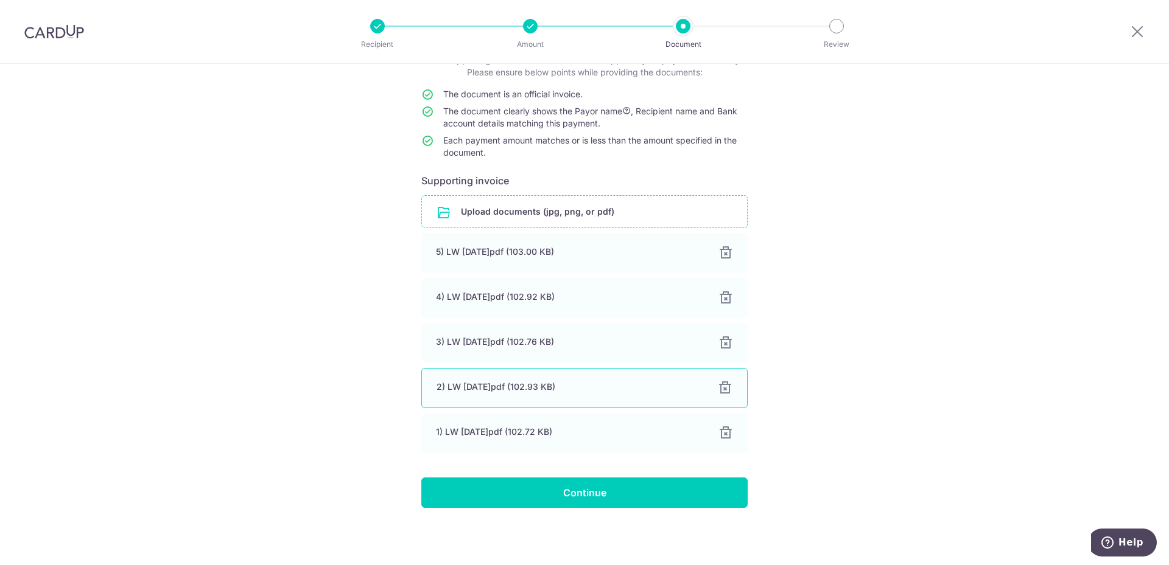
scroll to position [90, 0]
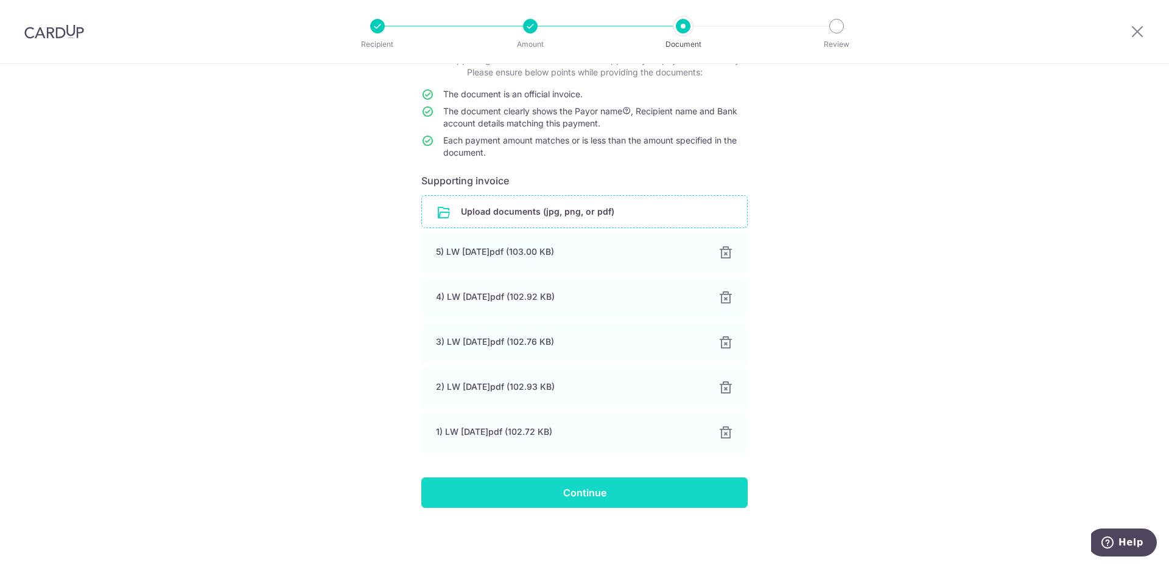
click at [600, 492] on input "Continue" at bounding box center [584, 493] width 326 height 30
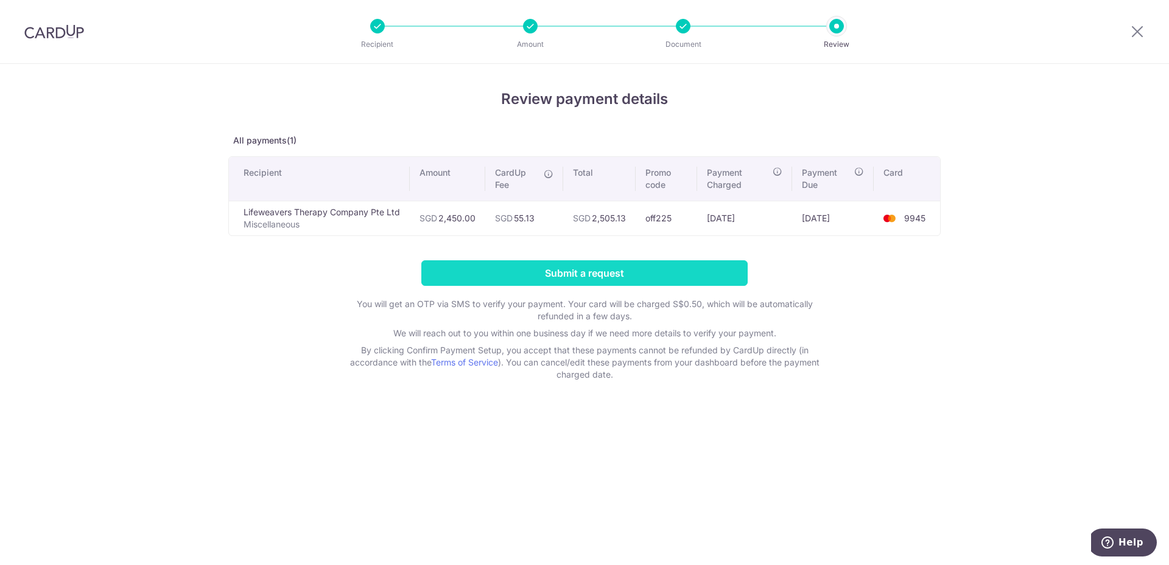
click at [538, 267] on input "Submit a request" at bounding box center [584, 274] width 326 height 26
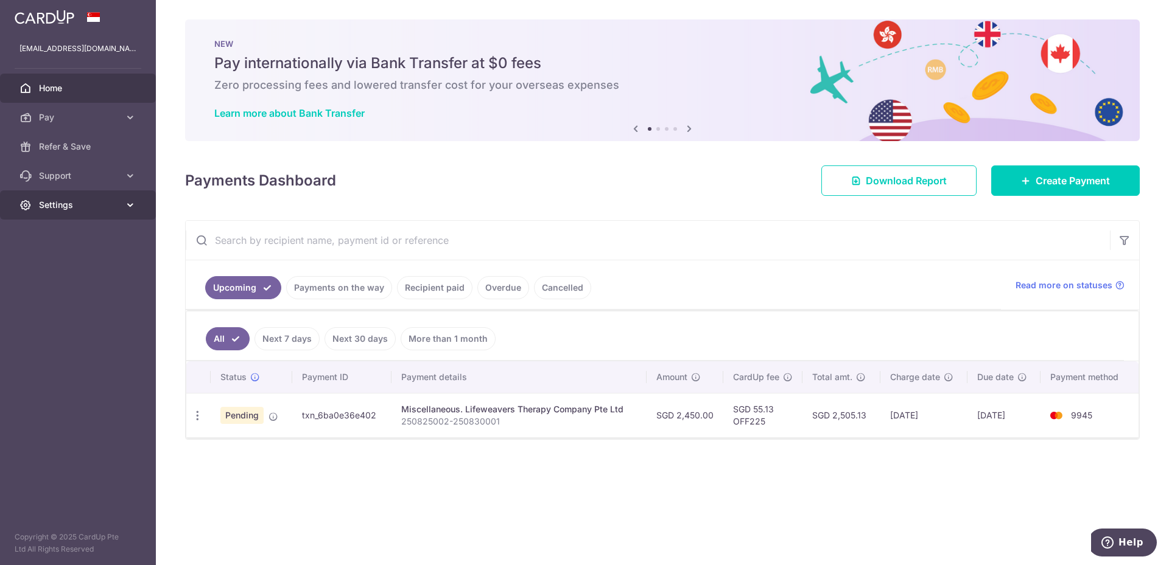
click at [131, 204] on icon at bounding box center [130, 205] width 12 height 12
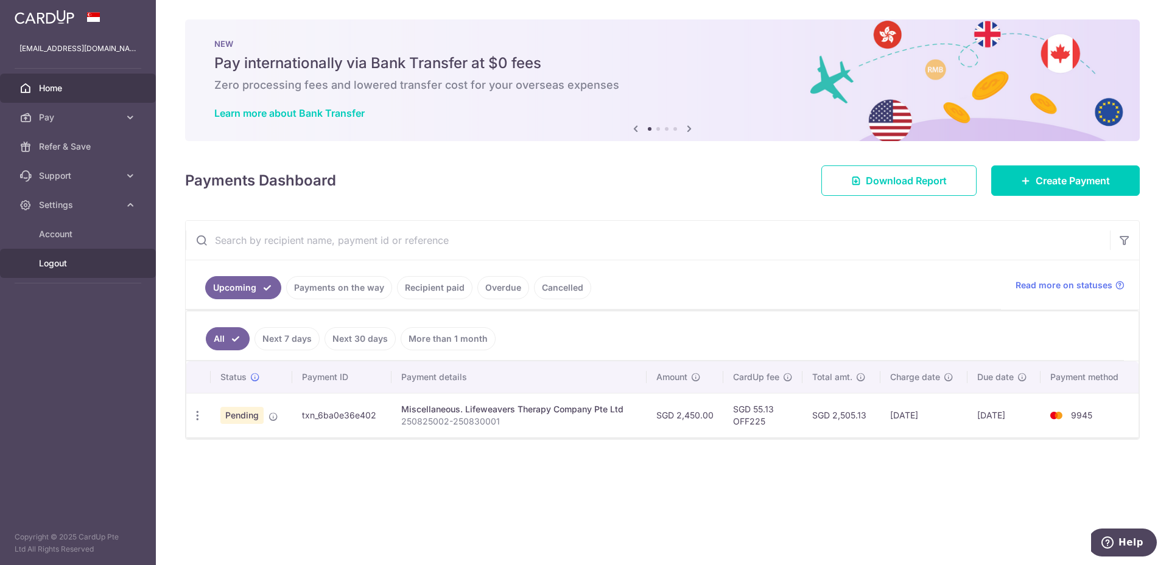
click at [44, 270] on link "Logout" at bounding box center [78, 263] width 156 height 29
